Goal: Task Accomplishment & Management: Use online tool/utility

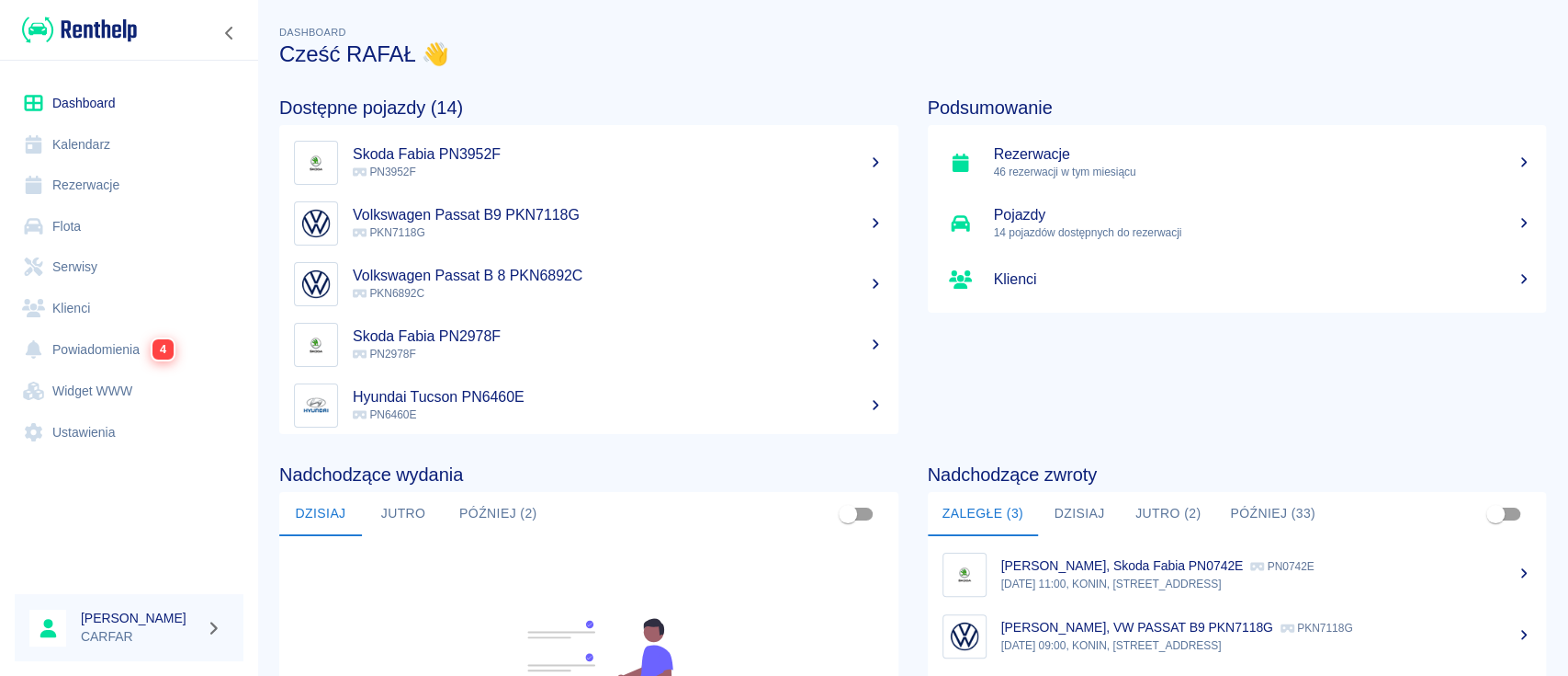
click at [69, 352] on link "Powiadomienia 4" at bounding box center [129, 349] width 229 height 43
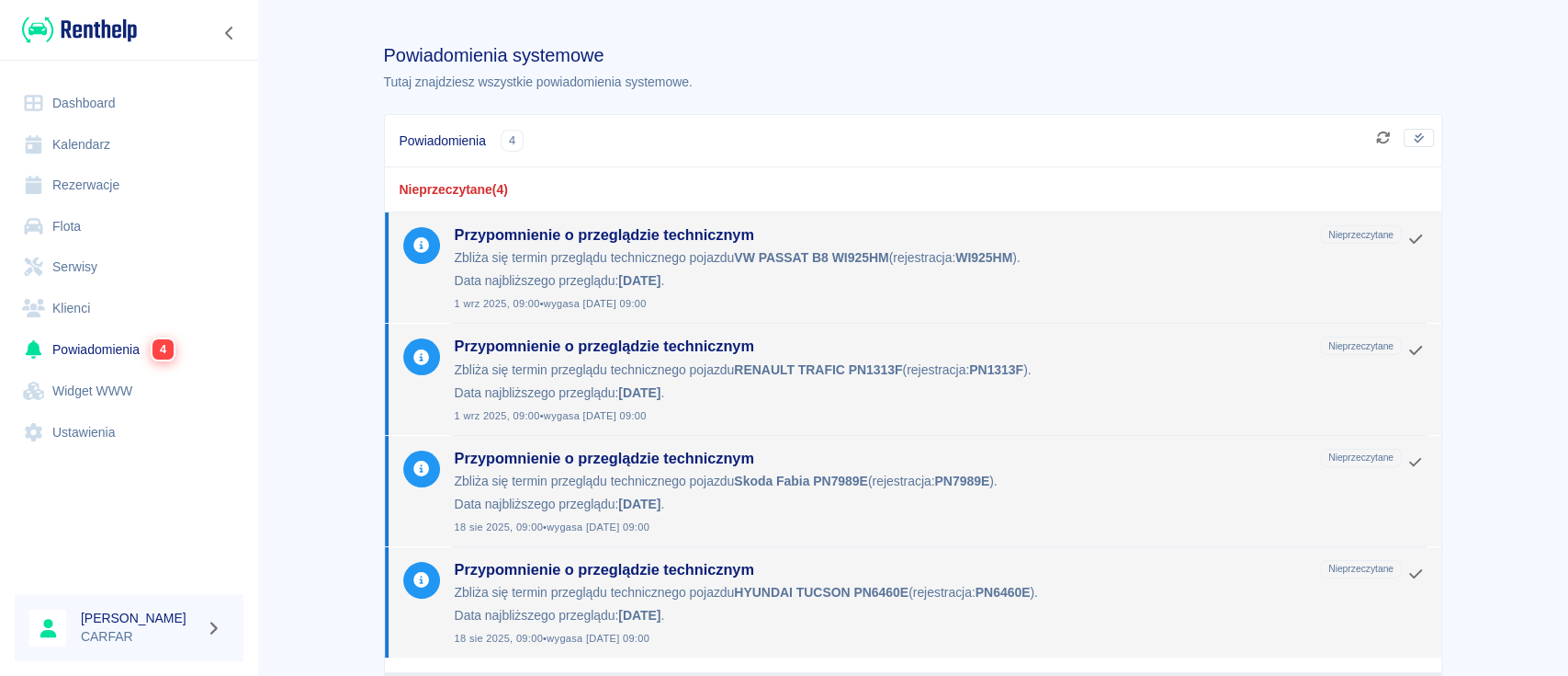
click at [96, 19] on img at bounding box center [79, 30] width 115 height 31
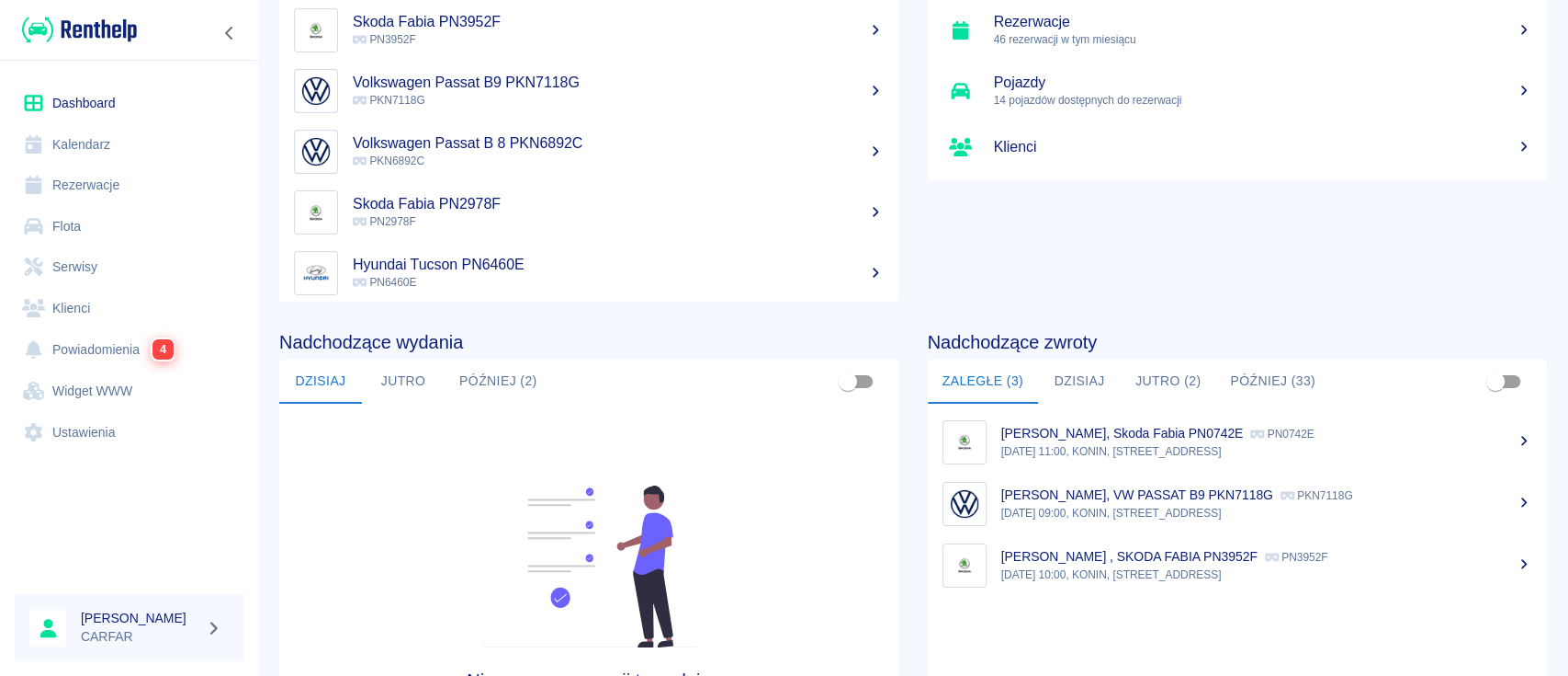
scroll to position [245, 0]
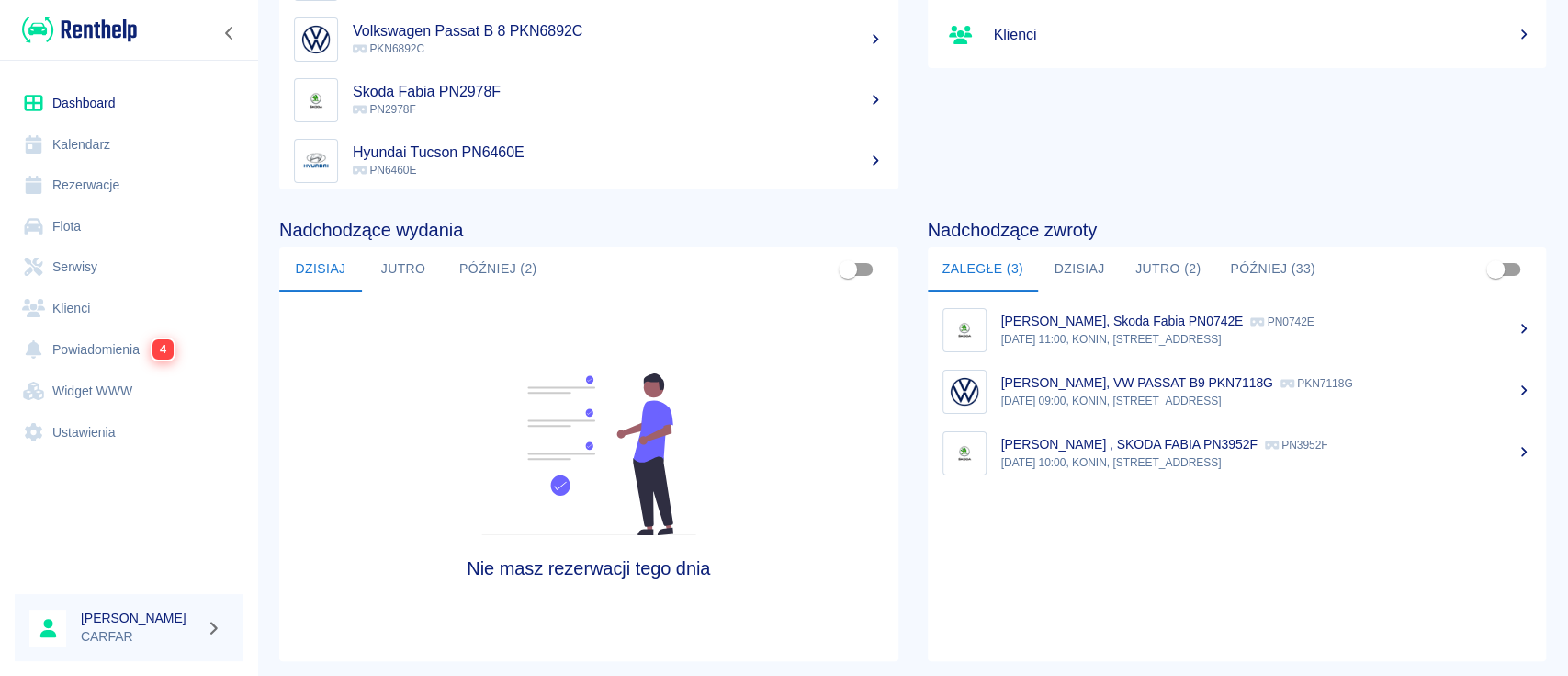
click at [1169, 265] on button "Jutro (2)" at bounding box center [1168, 269] width 95 height 45
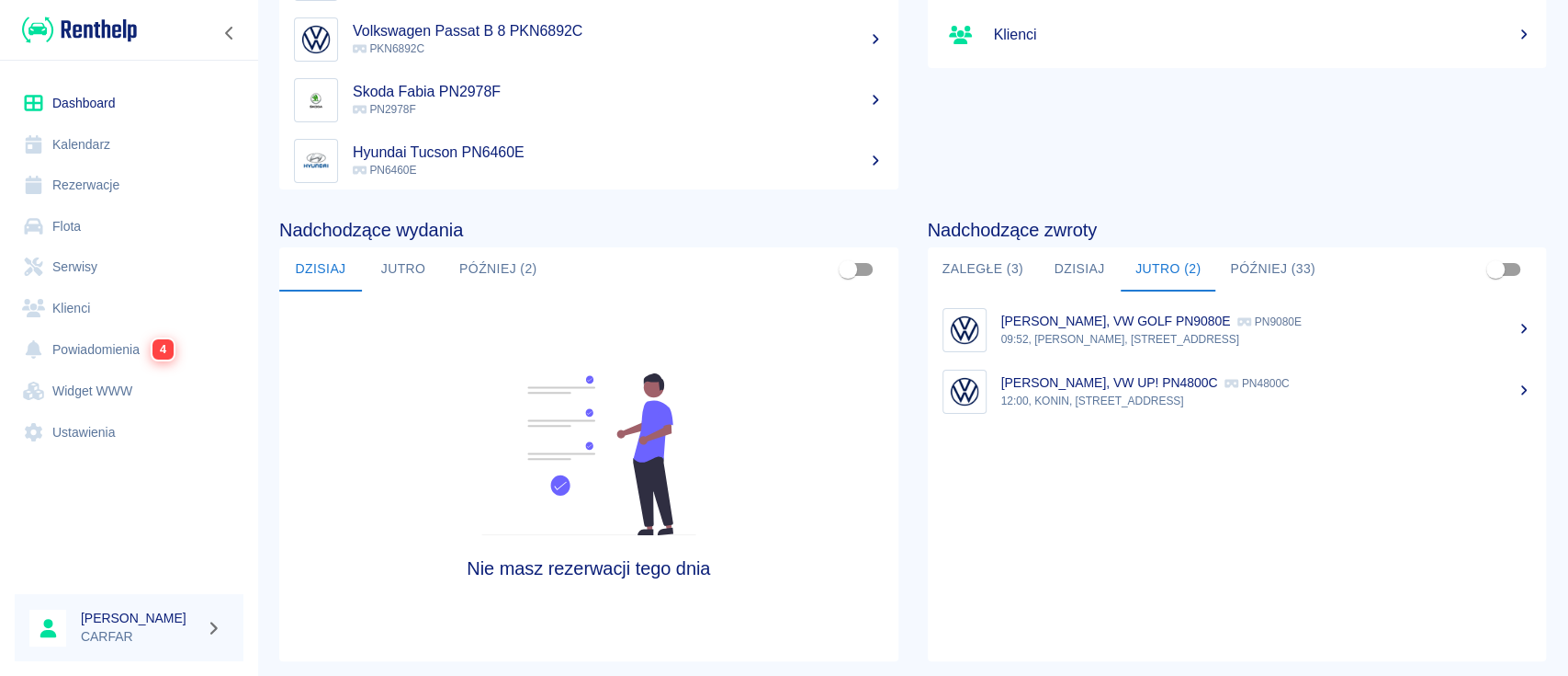
click at [1254, 264] on button "Później (33)" at bounding box center [1273, 269] width 115 height 45
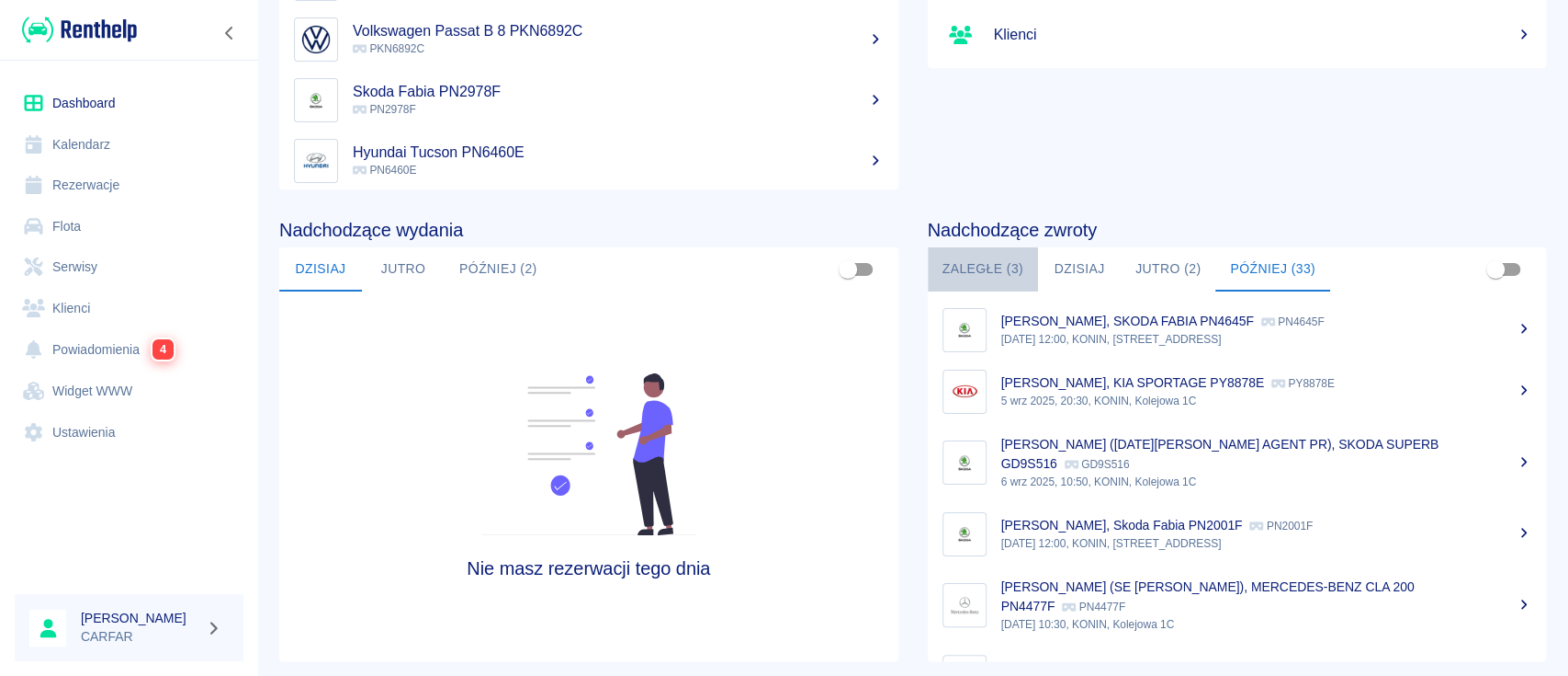
click at [994, 272] on button "Zaległe (3)" at bounding box center [983, 269] width 110 height 45
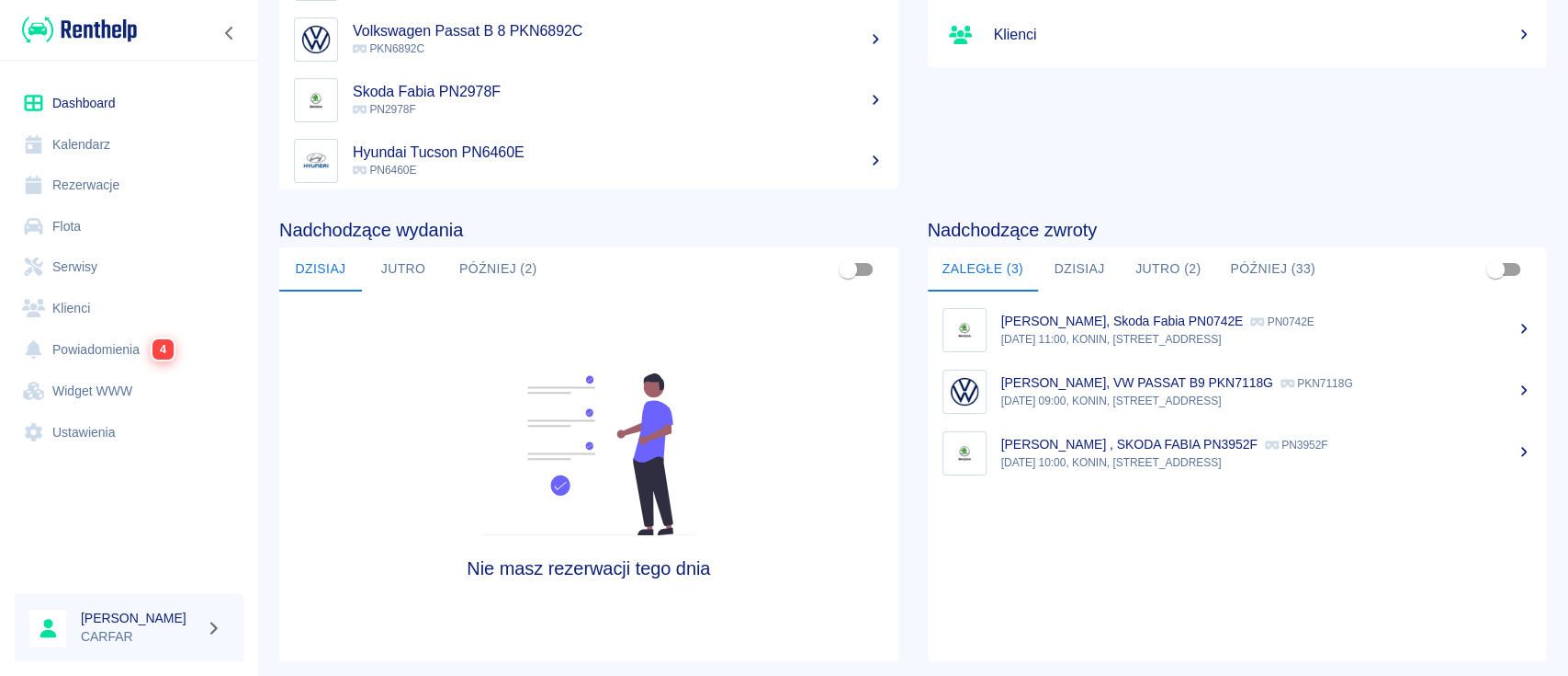
click at [1096, 121] on div "Podsumowanie Rezerwacje 46 rezerwacji w tym miesiącu Pojazdy 14 pojazdów dostęp…" at bounding box center [1222, 6] width 649 height 367
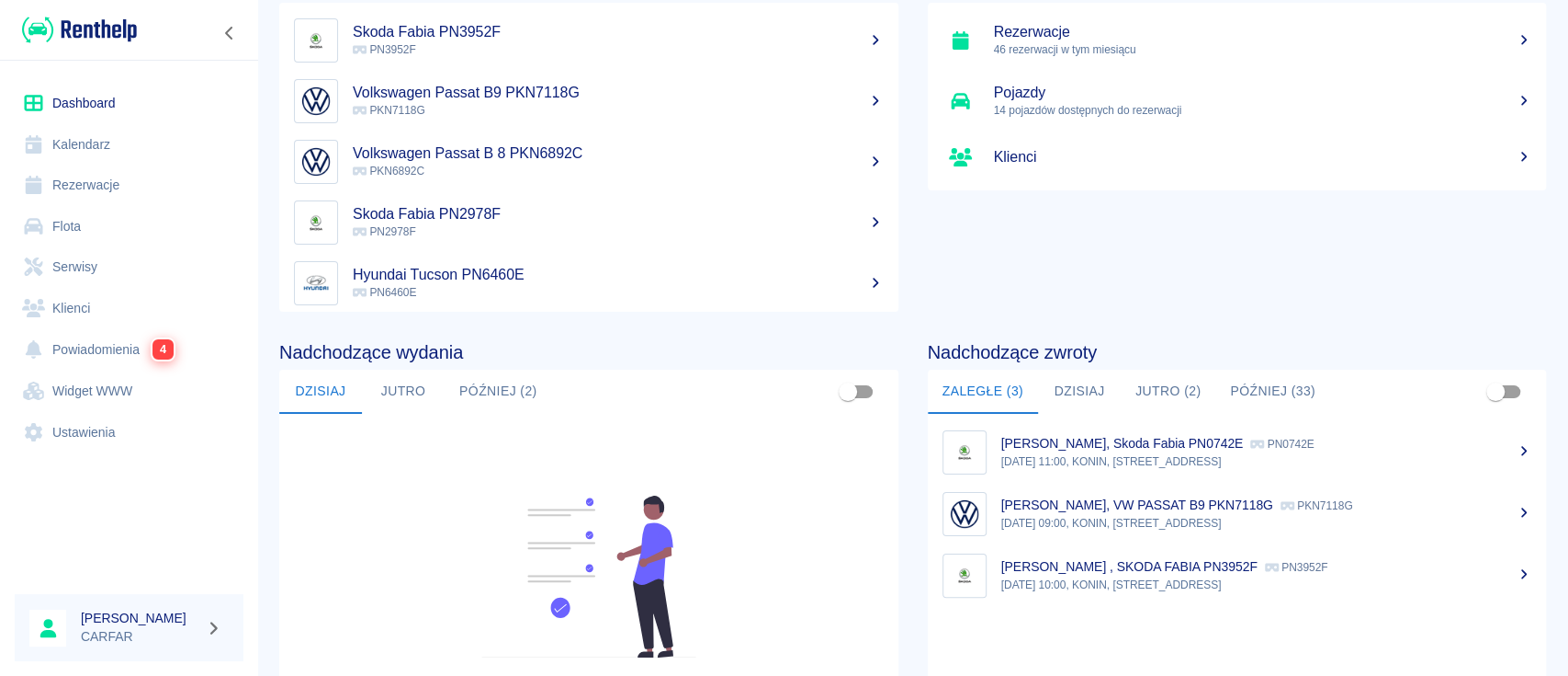
scroll to position [0, 0]
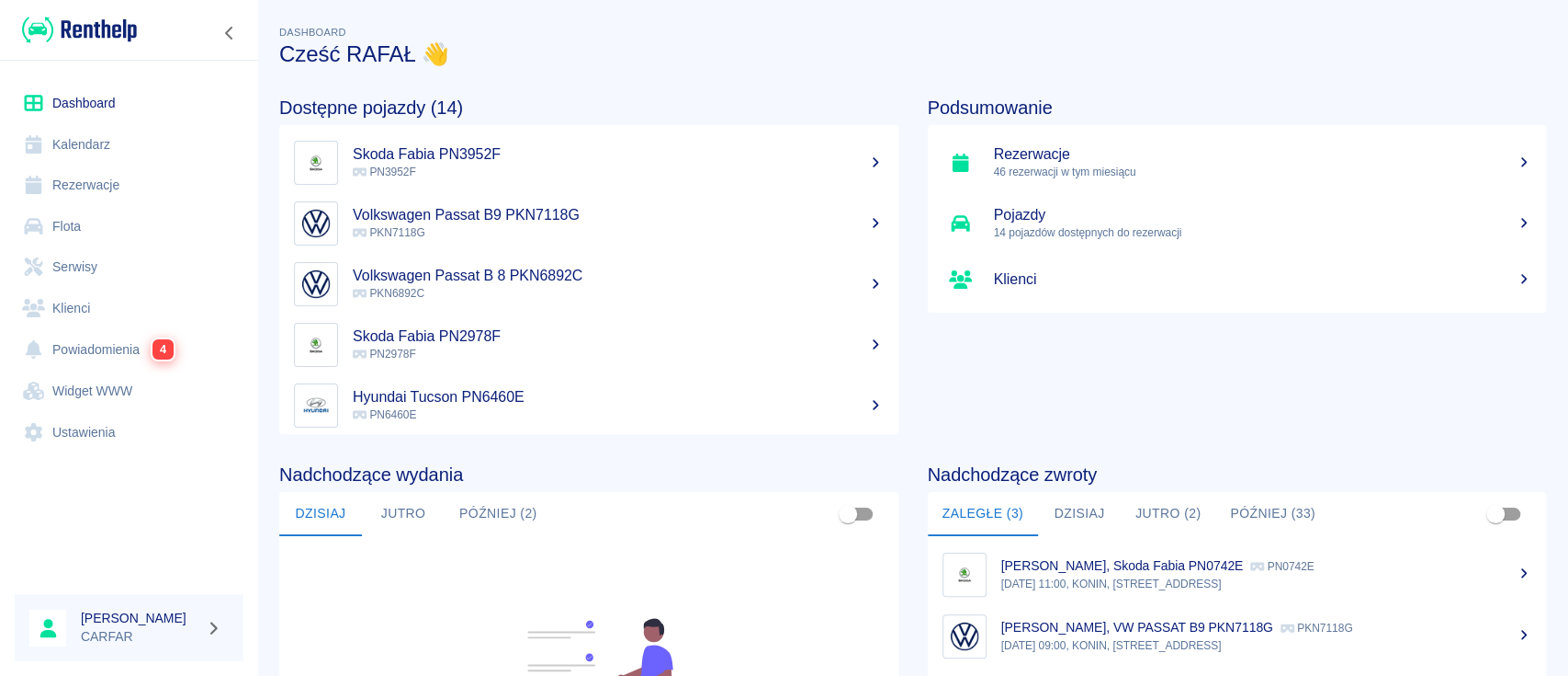
click at [80, 225] on link "Flota" at bounding box center [129, 227] width 229 height 42
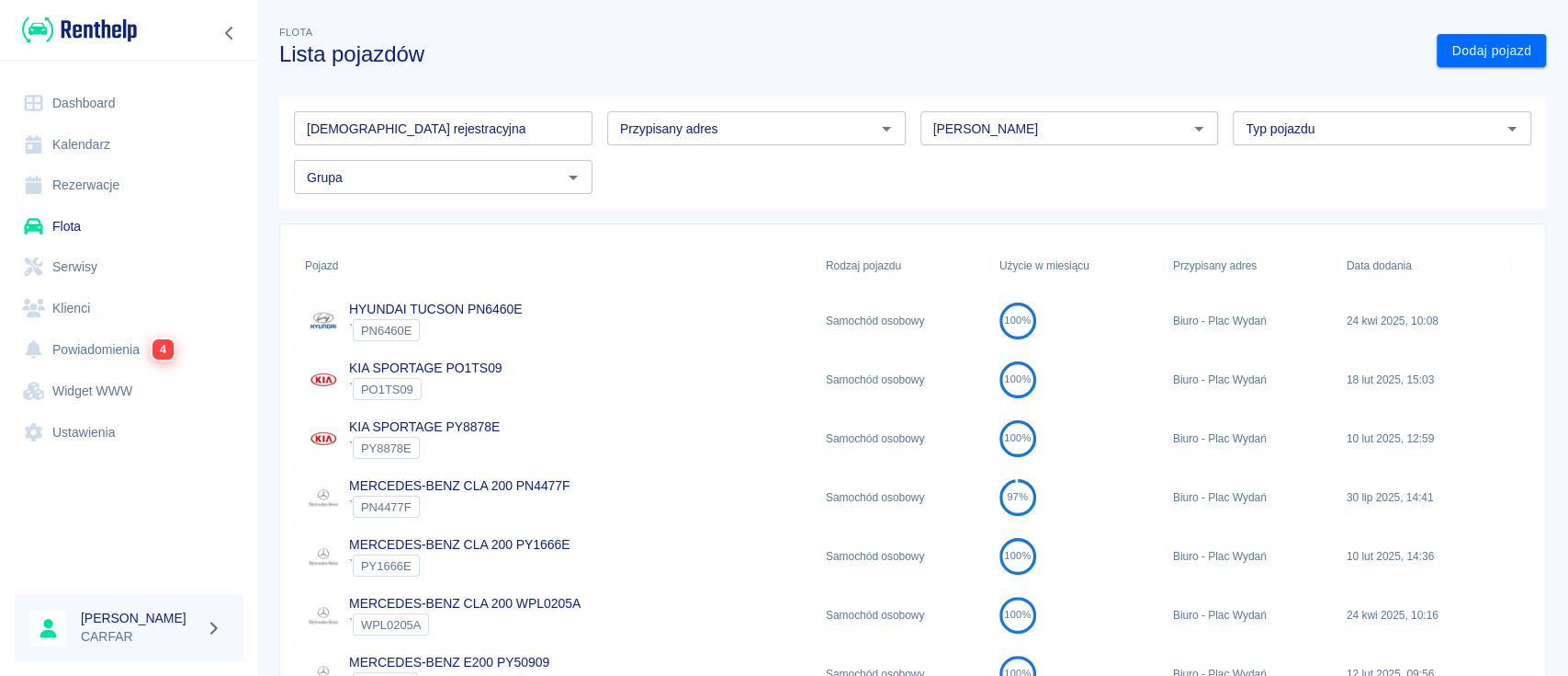
click at [474, 123] on input "[DEMOGRAPHIC_DATA] rejestracyjna" at bounding box center [443, 128] width 298 height 34
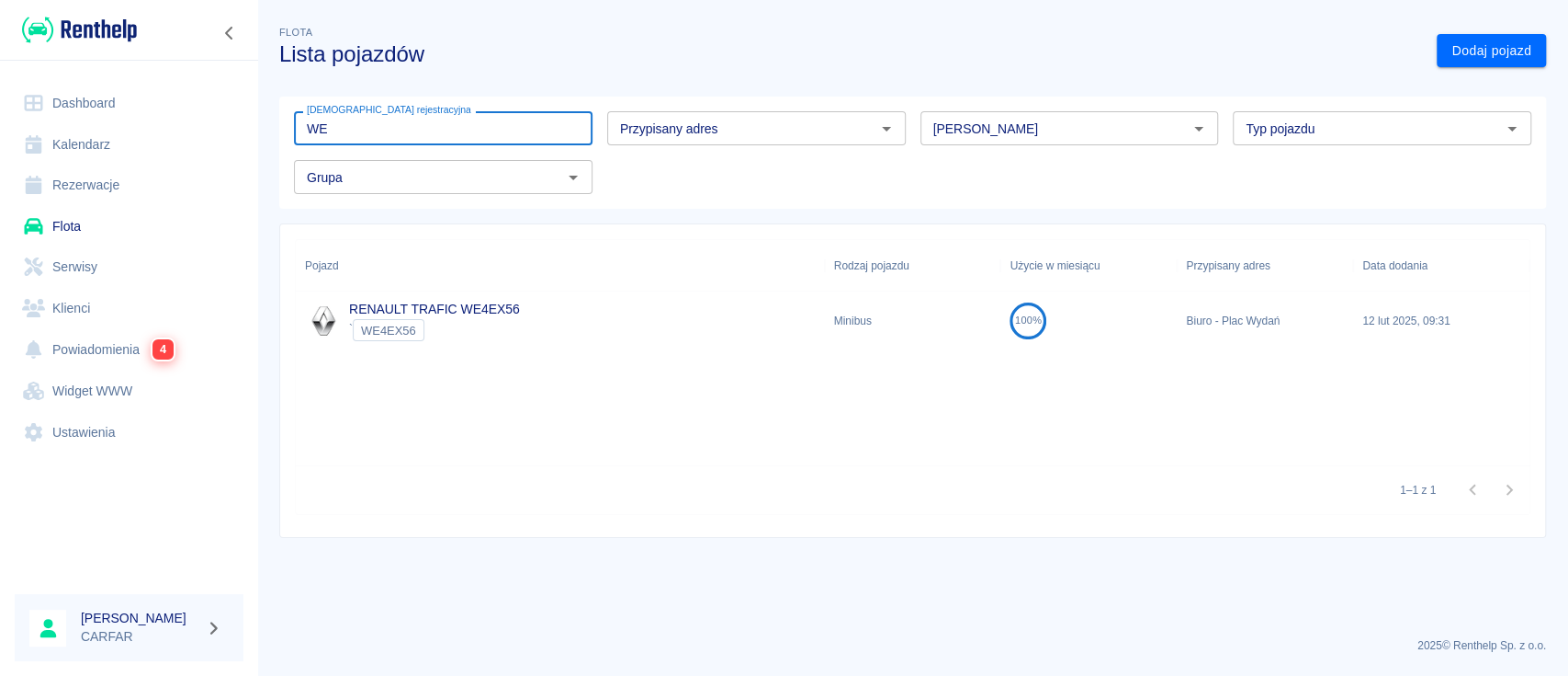
type input "WE"
click at [120, 19] on img at bounding box center [79, 30] width 115 height 31
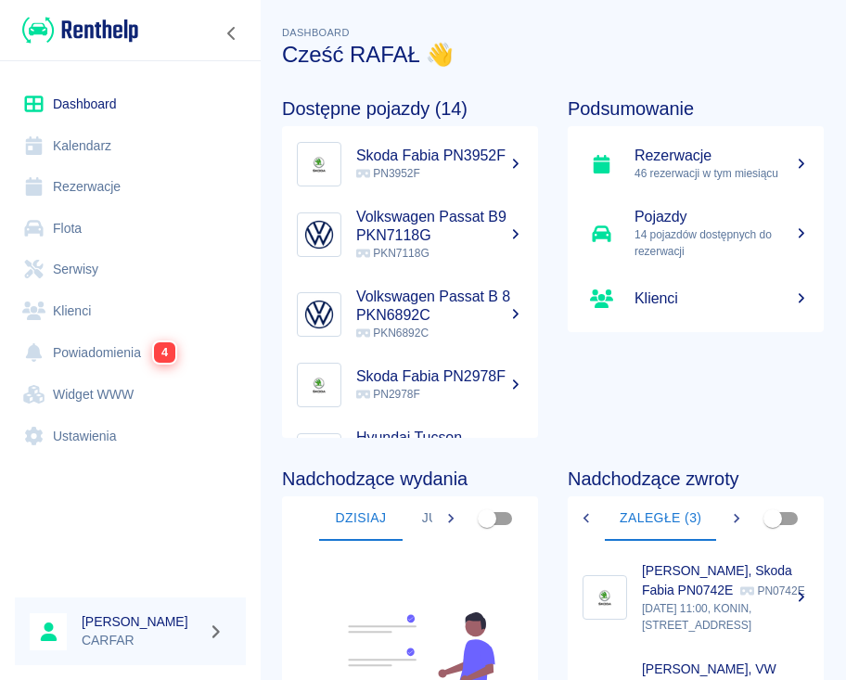
click at [89, 312] on link "Klienci" at bounding box center [130, 311] width 231 height 42
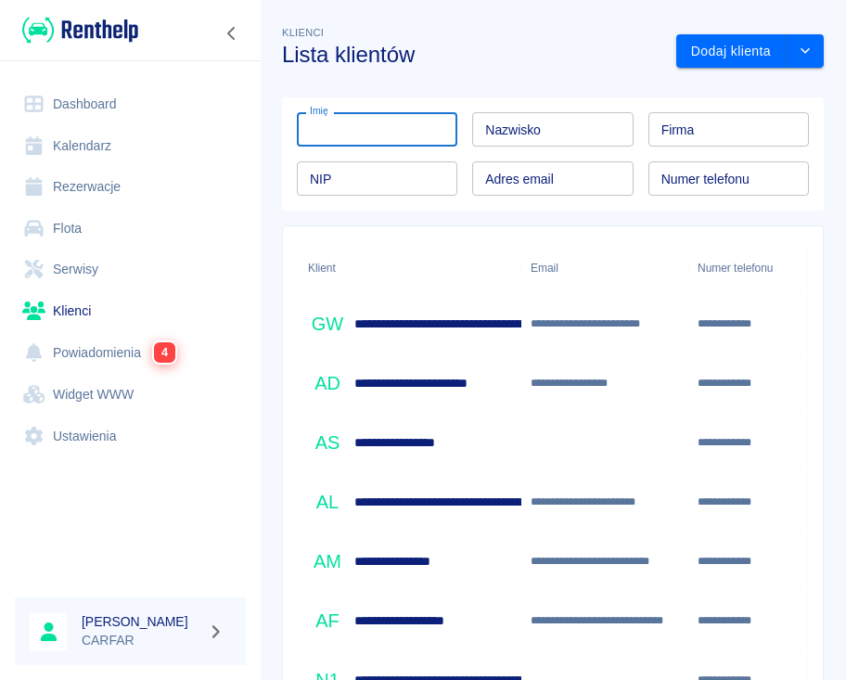
click at [390, 135] on input "Imię" at bounding box center [377, 129] width 160 height 34
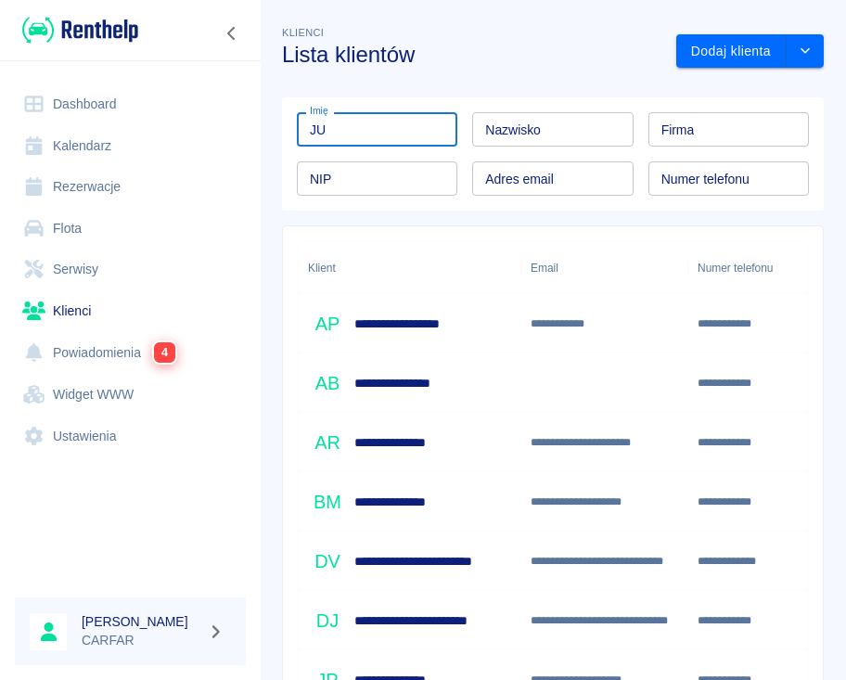
type input "J"
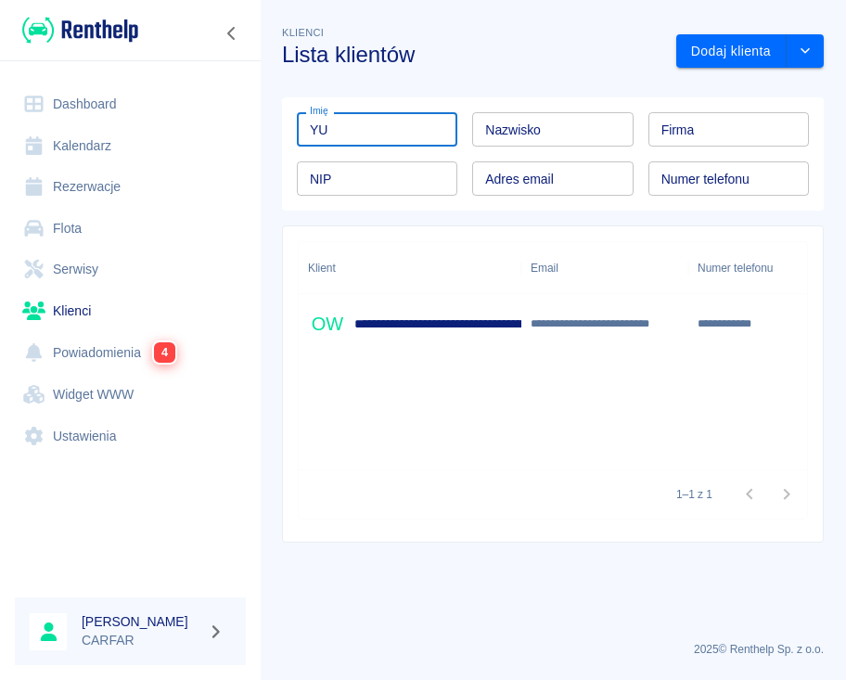
type input "YU"
click at [473, 309] on div "**********" at bounding box center [644, 323] width 673 height 39
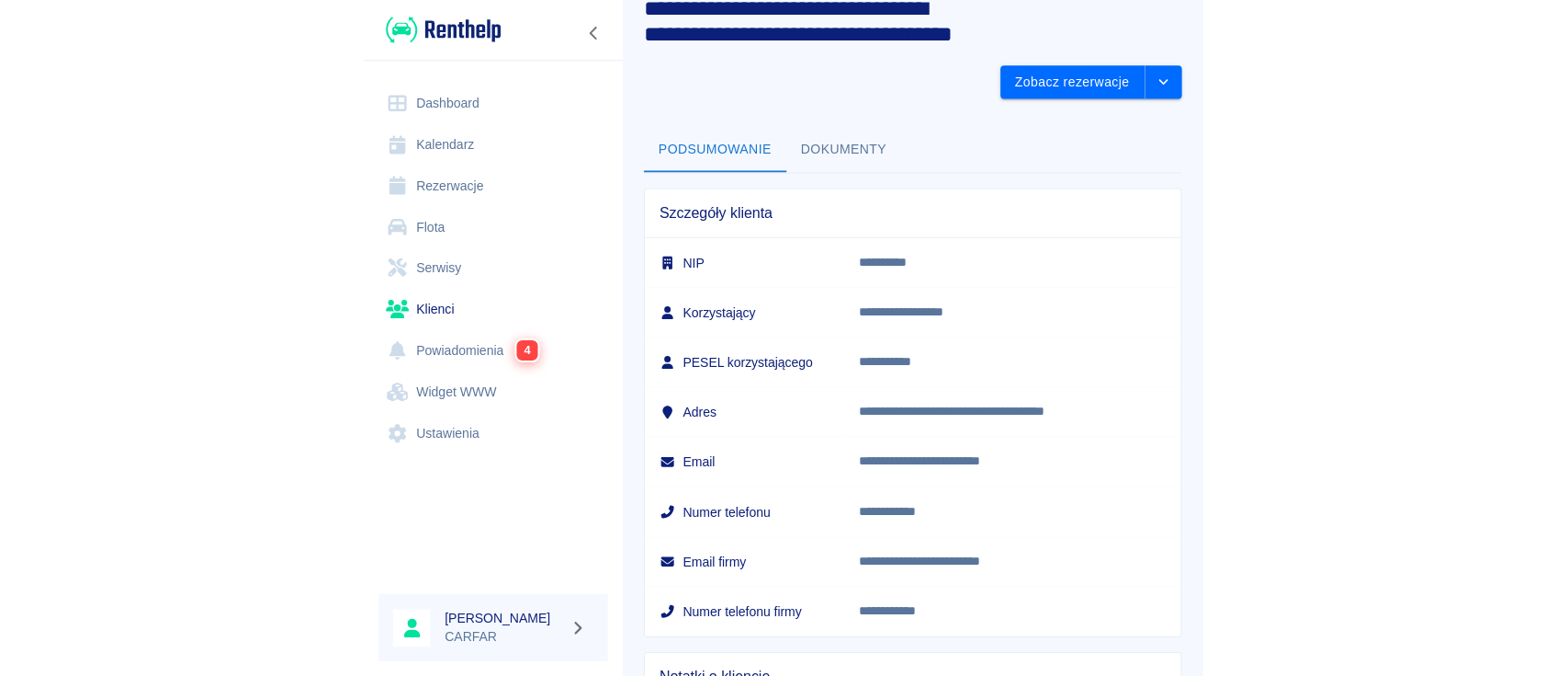
scroll to position [4, 0]
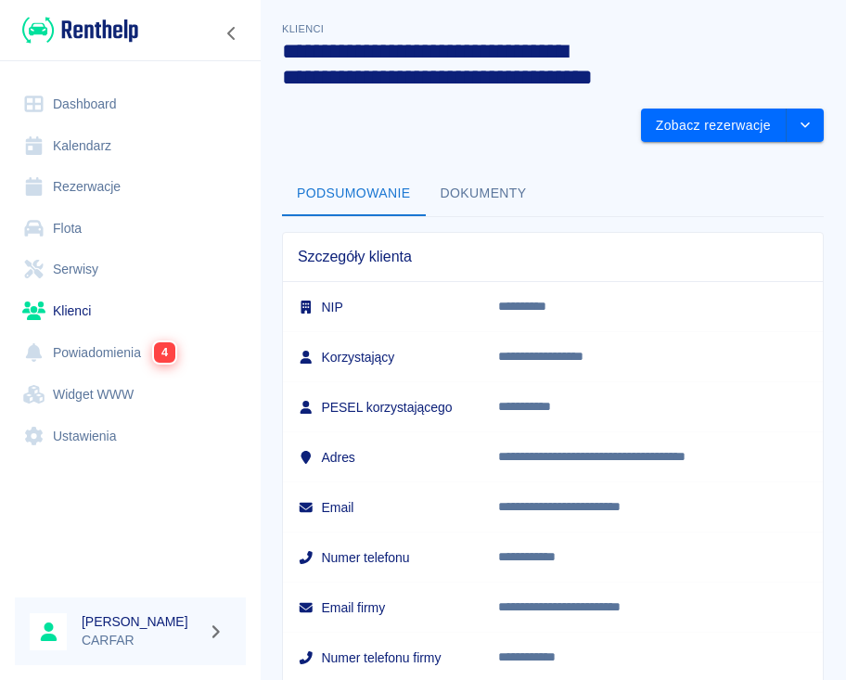
click at [101, 146] on link "Kalendarz" at bounding box center [130, 146] width 231 height 42
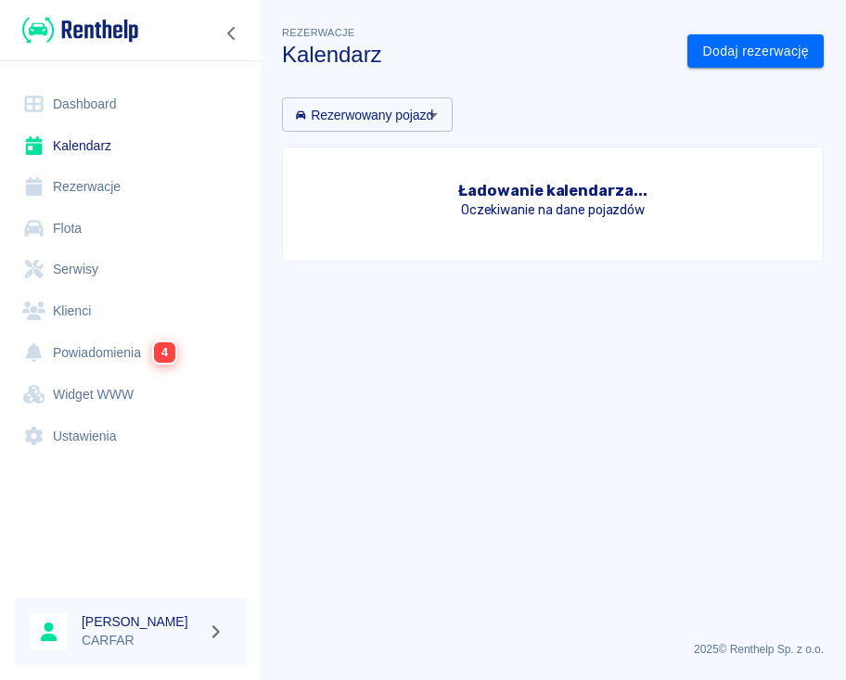
click at [95, 191] on link "Rezerwacje" at bounding box center [130, 187] width 231 height 42
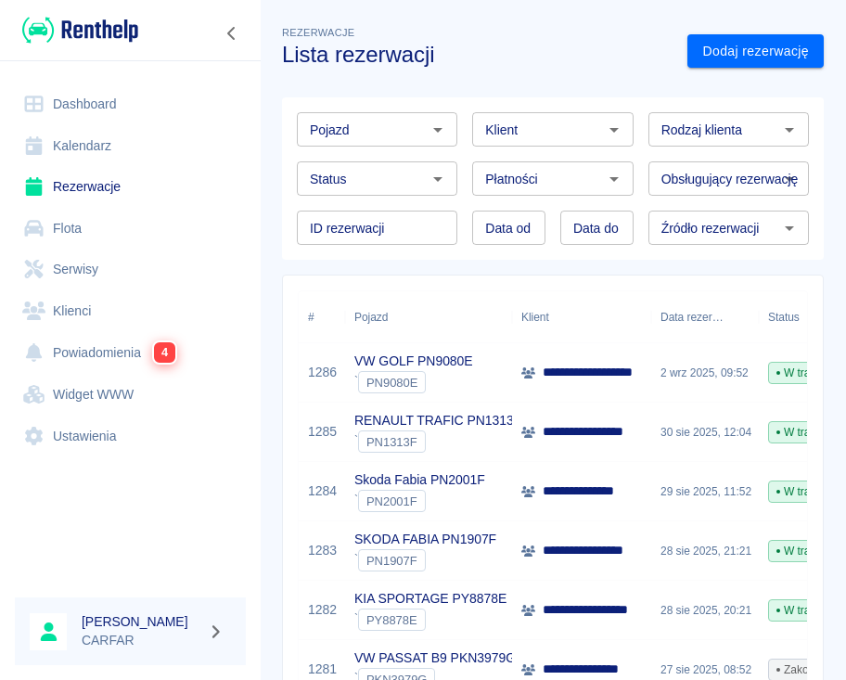
click at [538, 125] on input "Klient" at bounding box center [537, 129] width 119 height 23
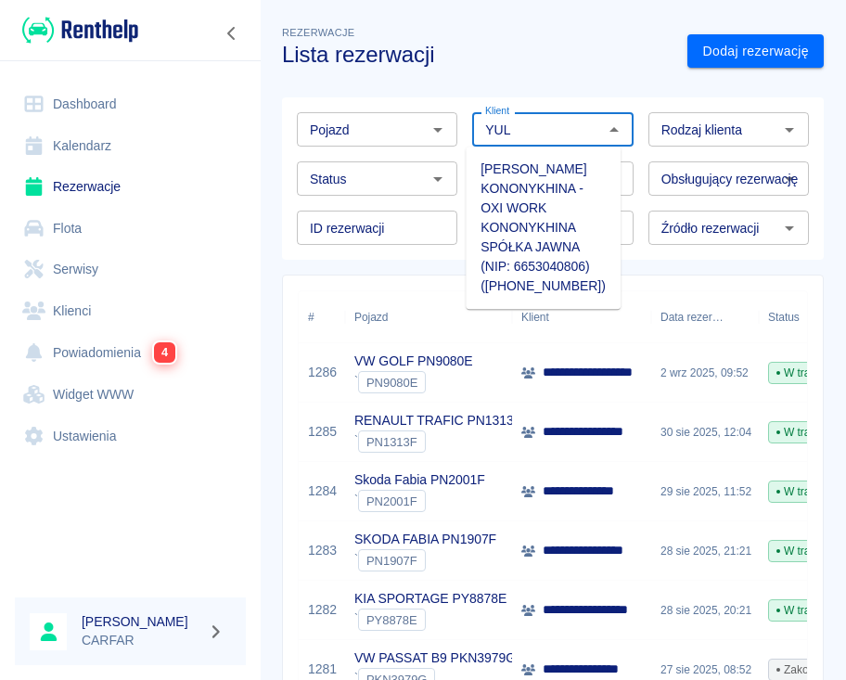
click at [564, 167] on li "[PERSON_NAME] KONONYKHINA - OXI WORK KONONYKHINA SPÓŁKA JAWNA (NIP: 6653040806)…" at bounding box center [543, 227] width 155 height 147
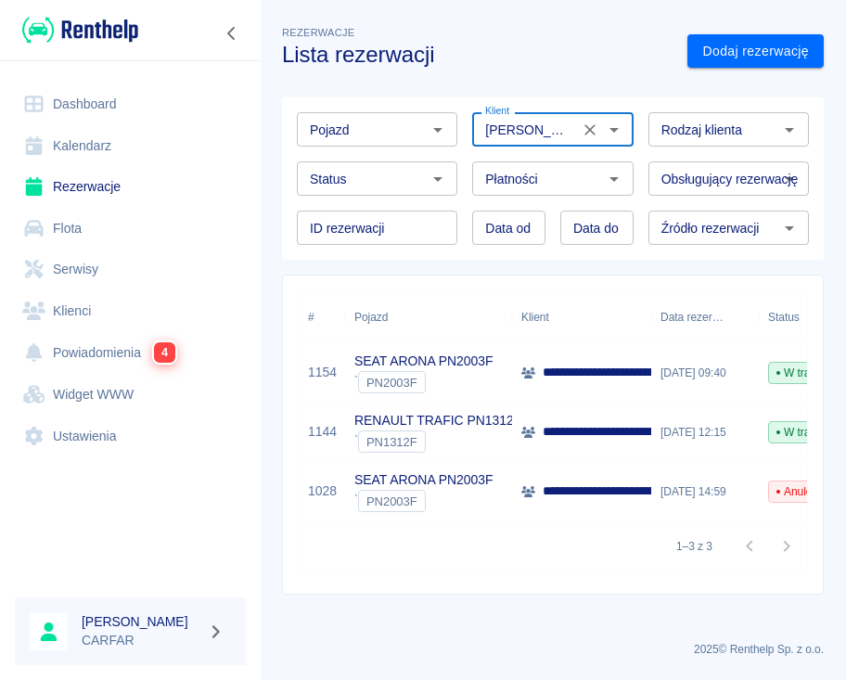
type input "[PERSON_NAME] KONONYKHINA - OXI WORK KONONYKHINA SPÓŁKA JAWNA (NIP: 6653040806)…"
click at [593, 134] on icon "Wyczyść" at bounding box center [590, 130] width 19 height 19
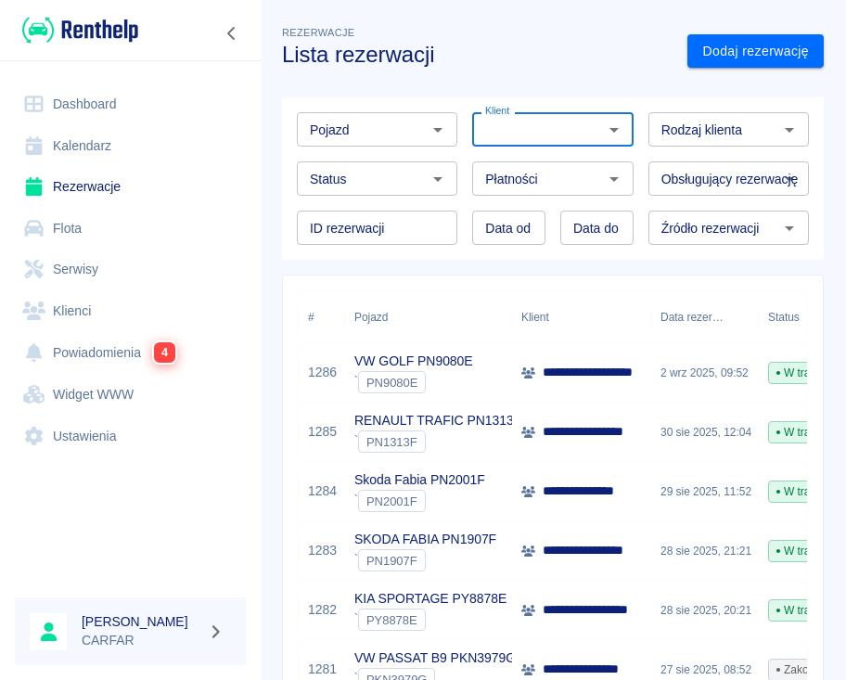
click at [402, 125] on input "Pojazd" at bounding box center [361, 129] width 119 height 23
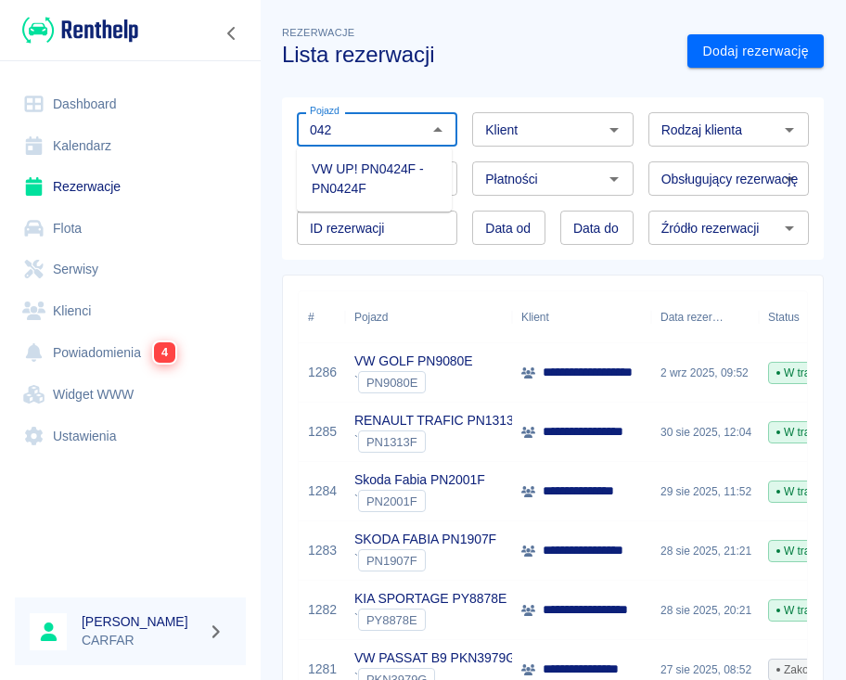
click at [412, 190] on li "VW UP! PN0424F - PN0424F" at bounding box center [374, 179] width 155 height 50
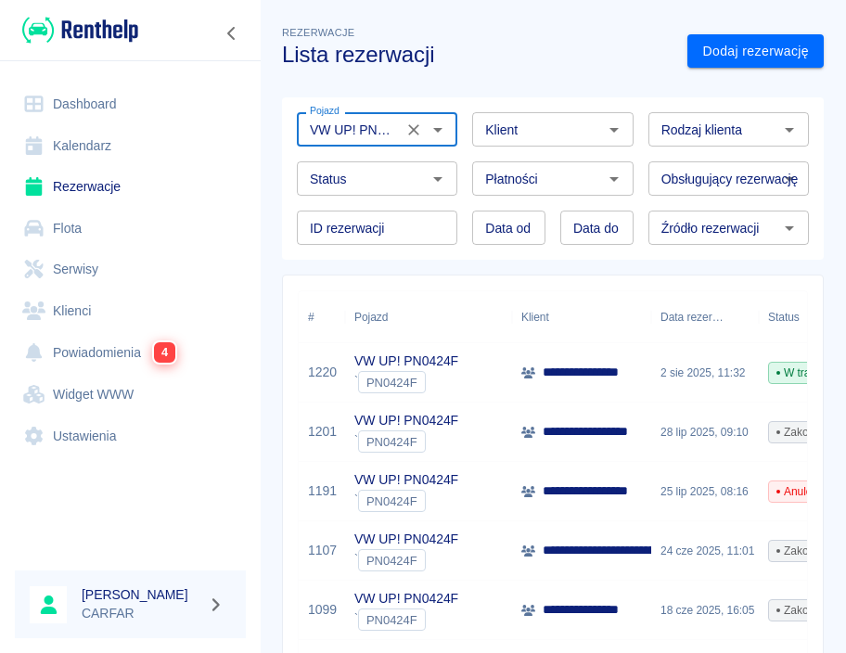
type input "VW UP! PN0424F - PN0424F"
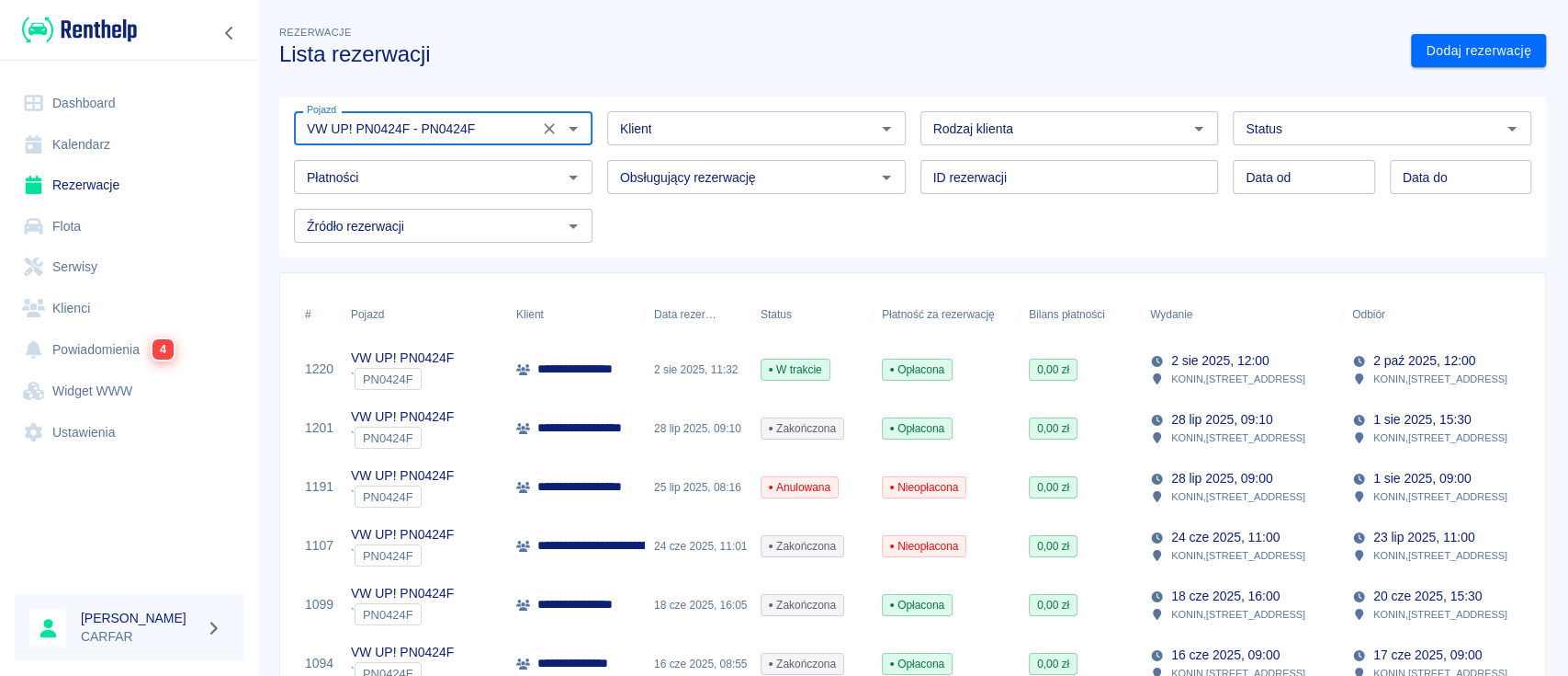
click at [118, 37] on img at bounding box center [79, 30] width 115 height 31
